Goal: Complete application form

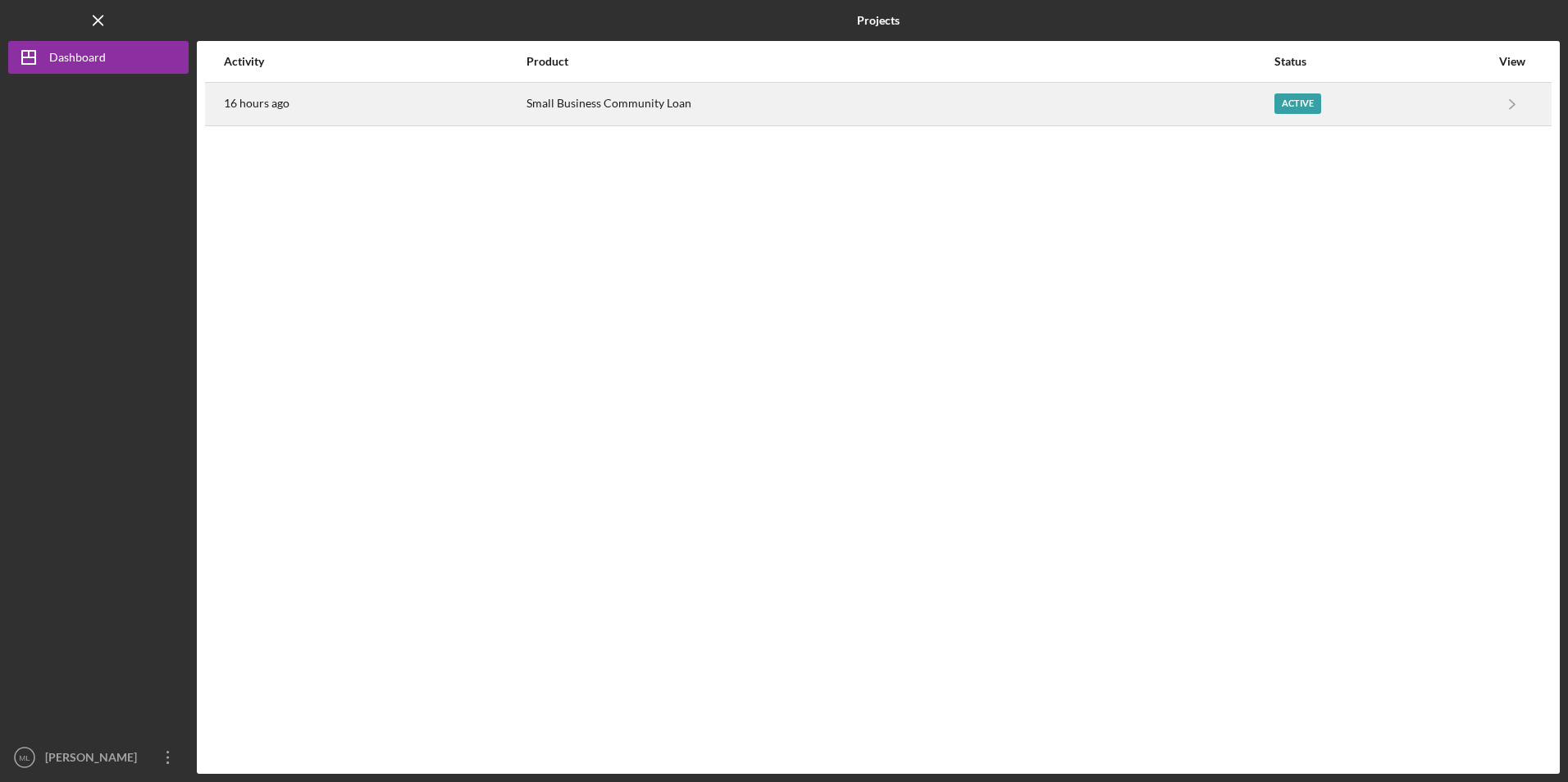
click at [626, 104] on div "Small Business Community Loan" at bounding box center [899, 105] width 747 height 41
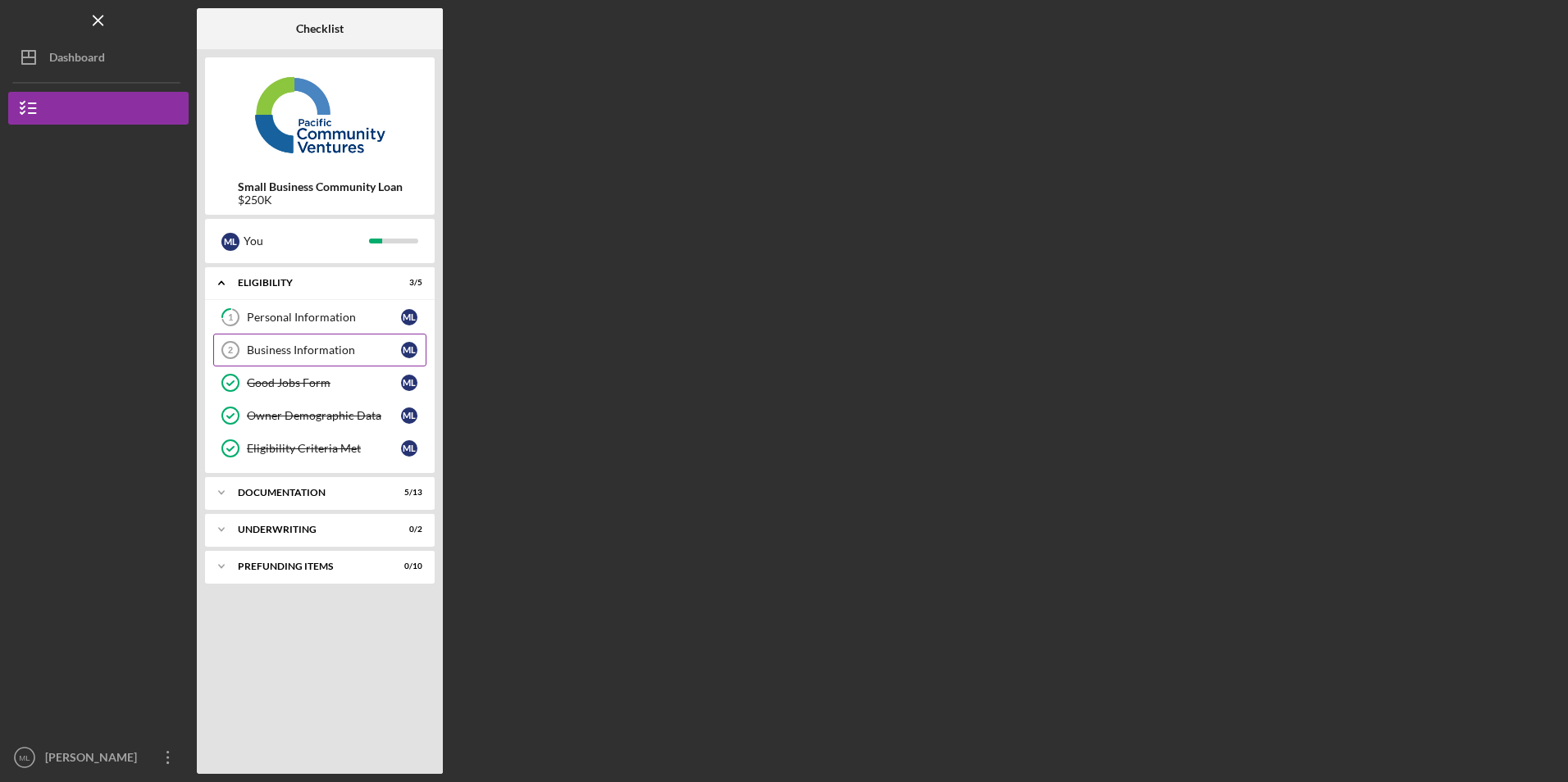
click at [297, 351] on div "Business Information" at bounding box center [323, 350] width 154 height 13
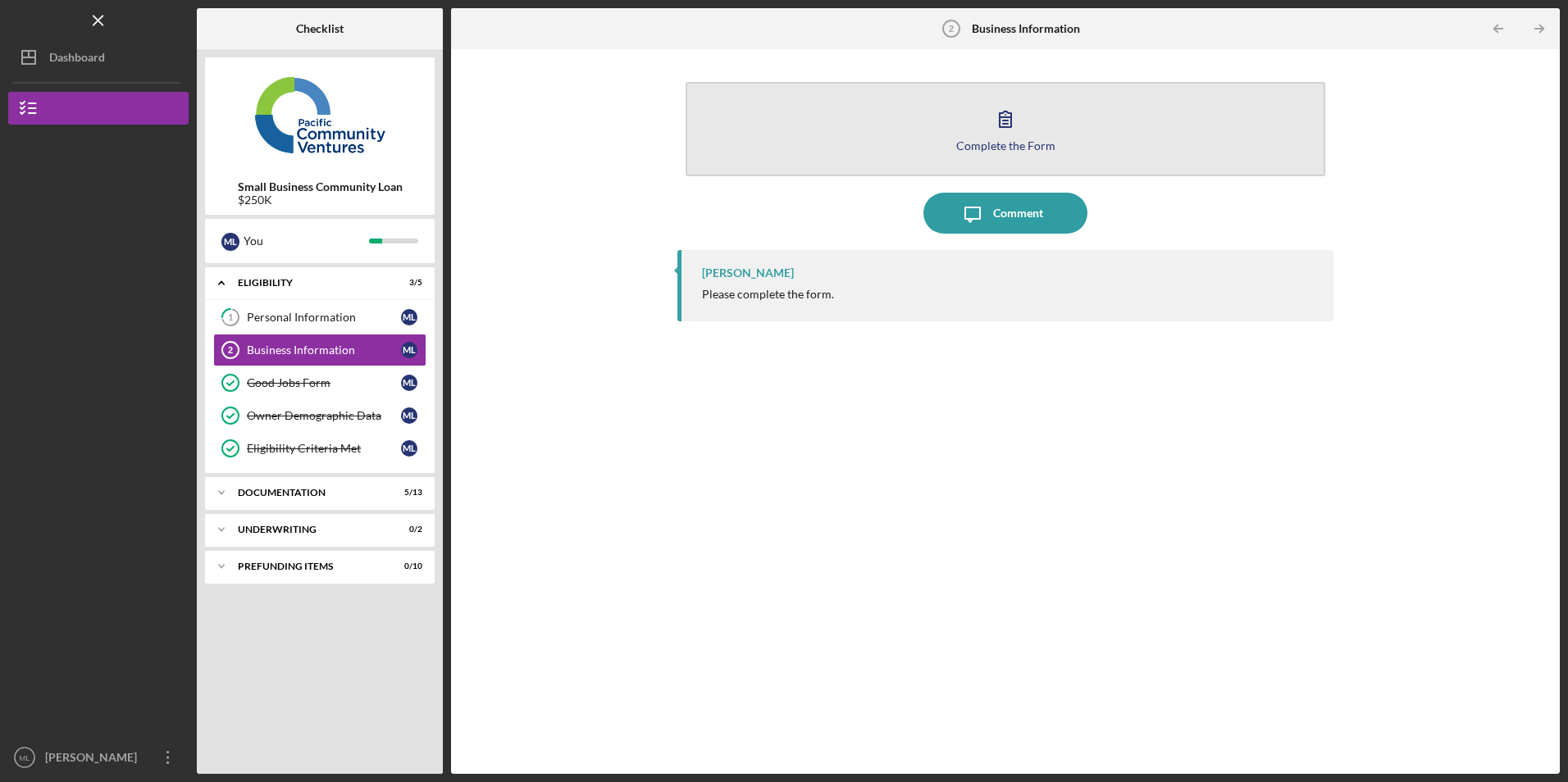
click at [984, 131] on button "Complete the Form Form" at bounding box center [1005, 129] width 639 height 94
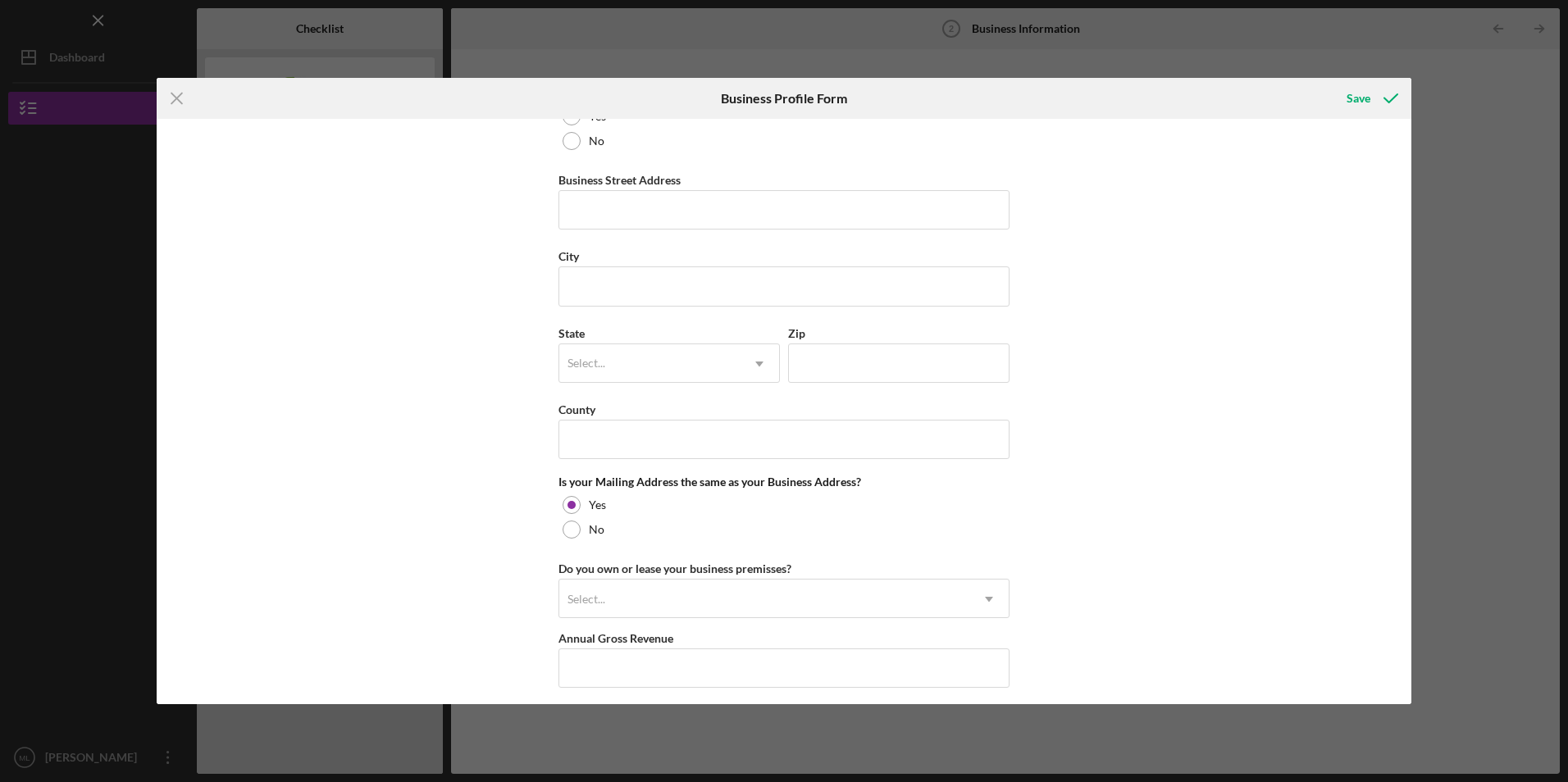
scroll to position [763, 0]
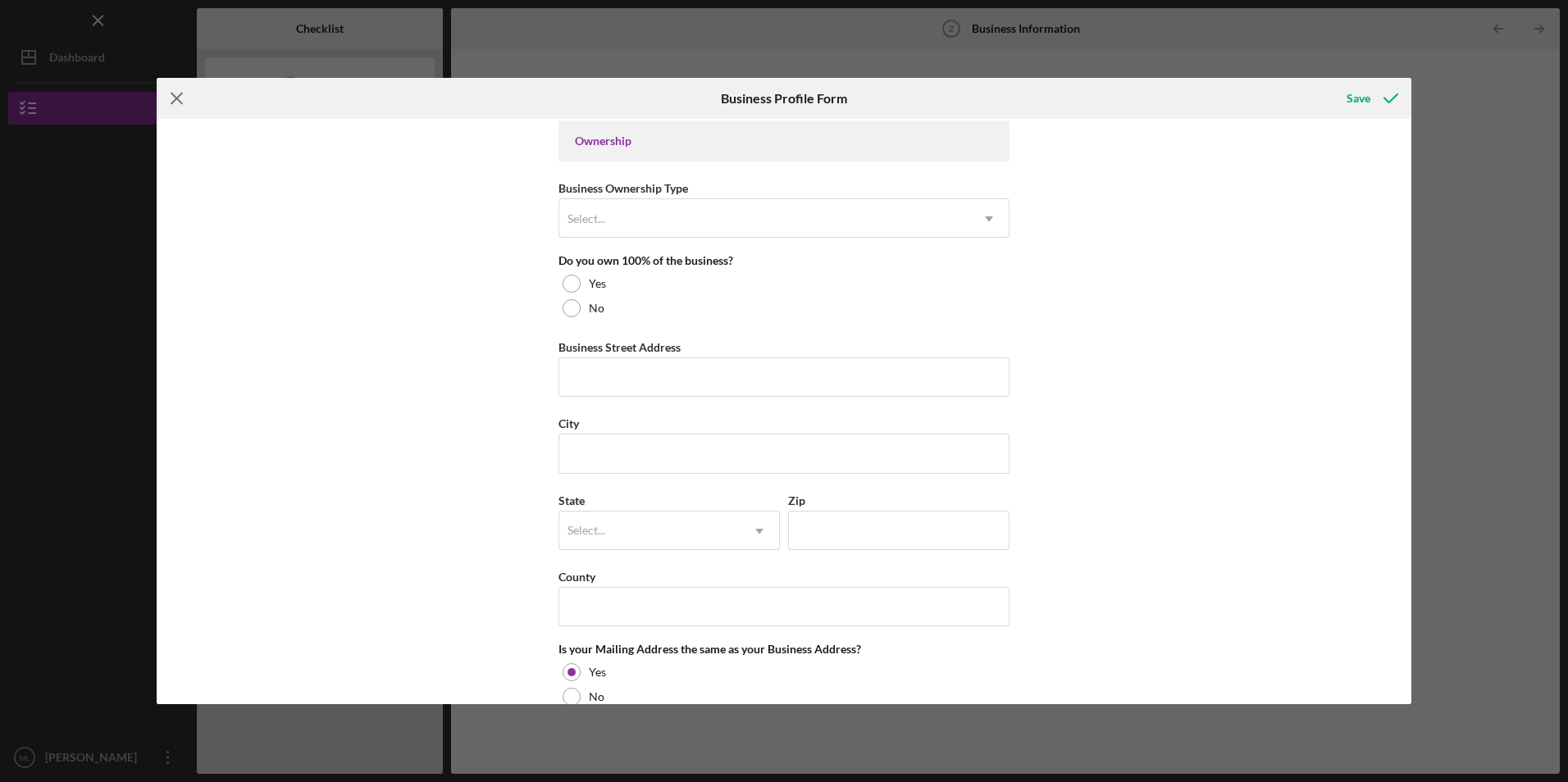
click at [178, 97] on line at bounding box center [176, 98] width 10 height 10
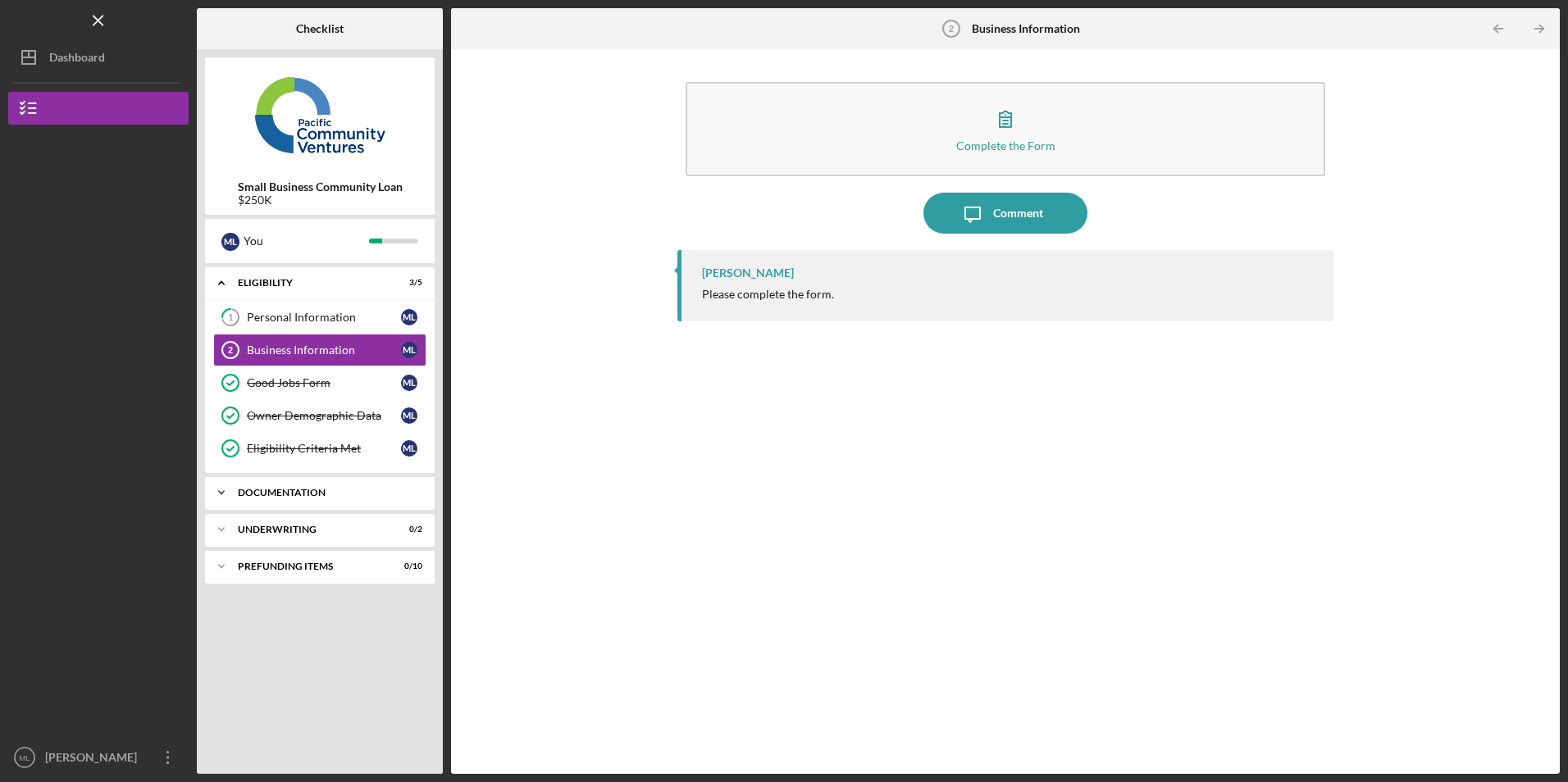
click at [326, 499] on div "Icon/Expander Documentation 5 / 13" at bounding box center [320, 492] width 230 height 33
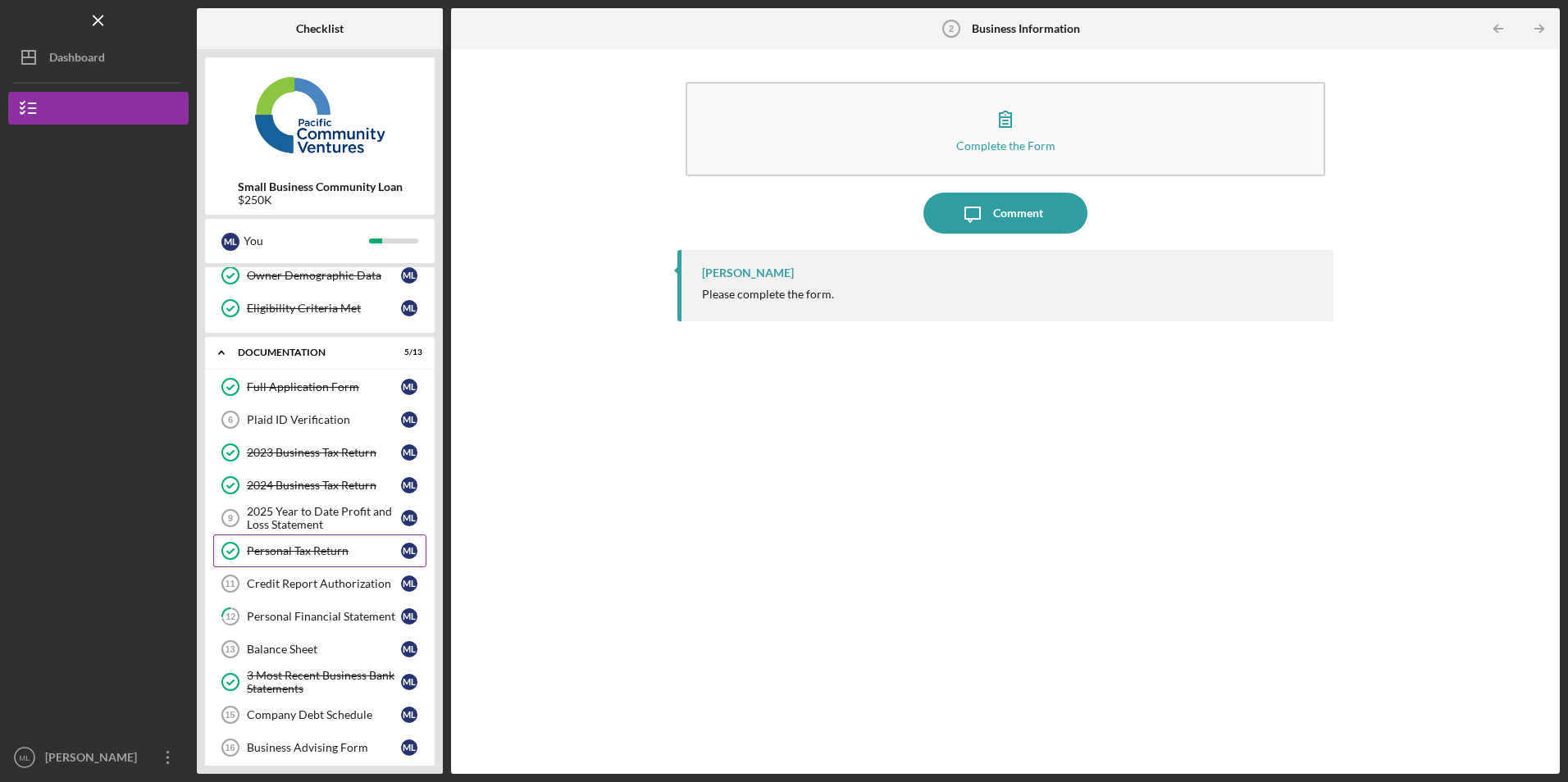
scroll to position [246, 0]
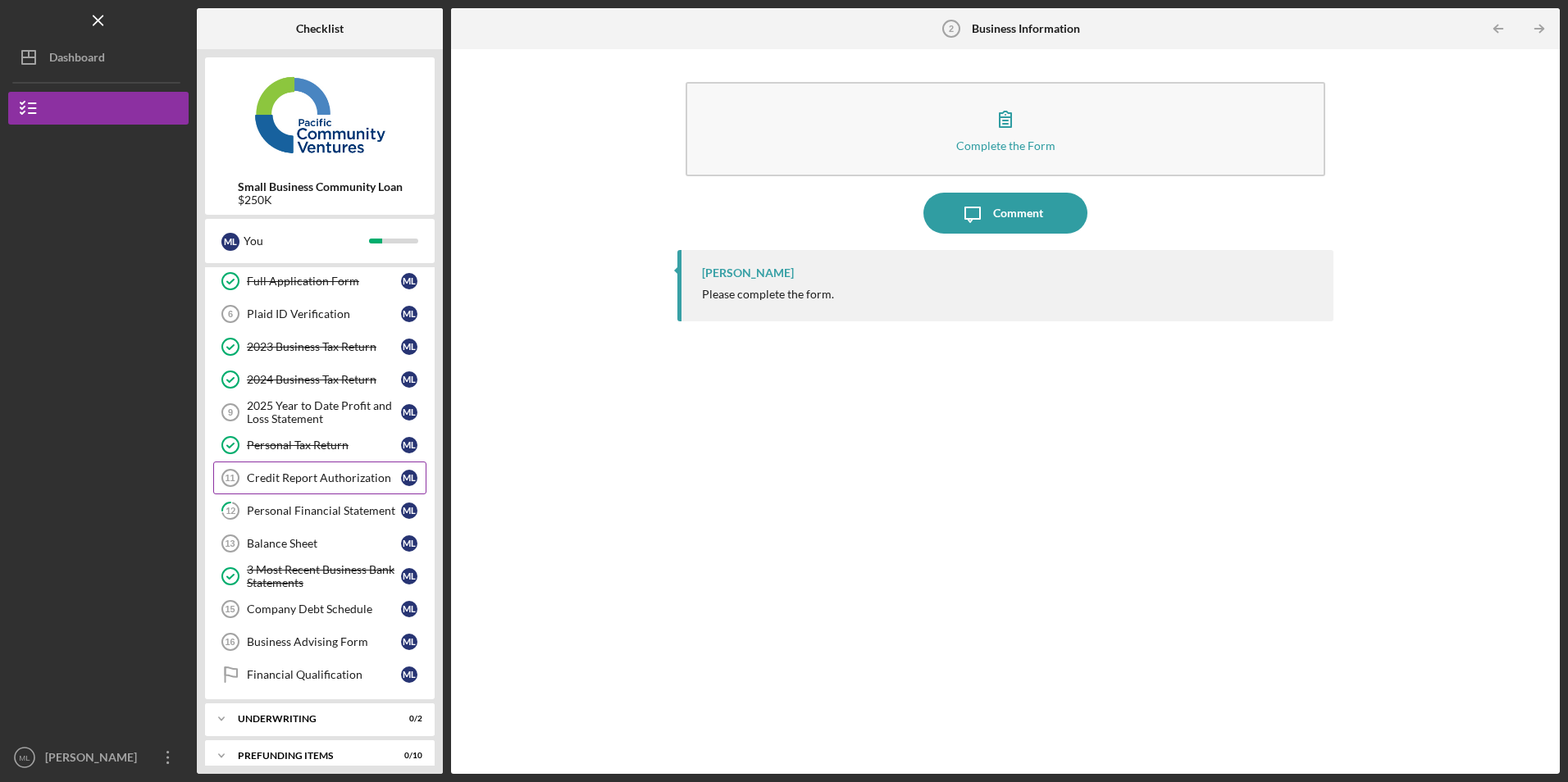
click at [331, 480] on div "Credit Report Authorization" at bounding box center [323, 478] width 154 height 13
